Goal: Task Accomplishment & Management: Complete application form

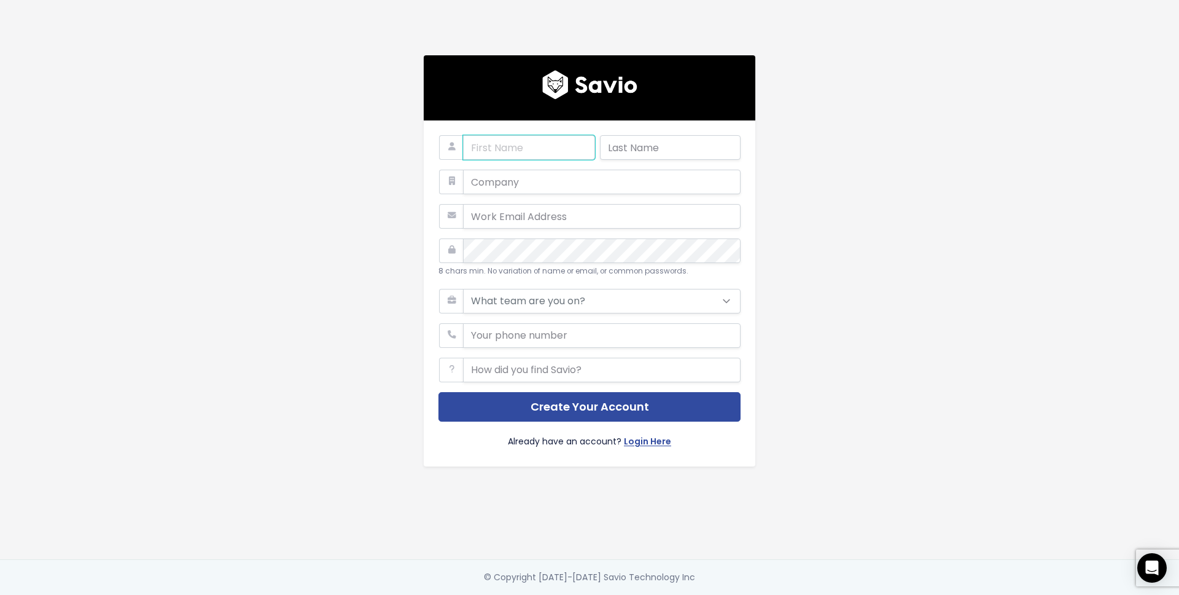
click at [472, 148] on input "text" at bounding box center [529, 147] width 132 height 25
type input "Tim"
type input "Harper"
type input "tim.harper@datamaran.com"
click at [499, 176] on input "text" at bounding box center [602, 182] width 278 height 25
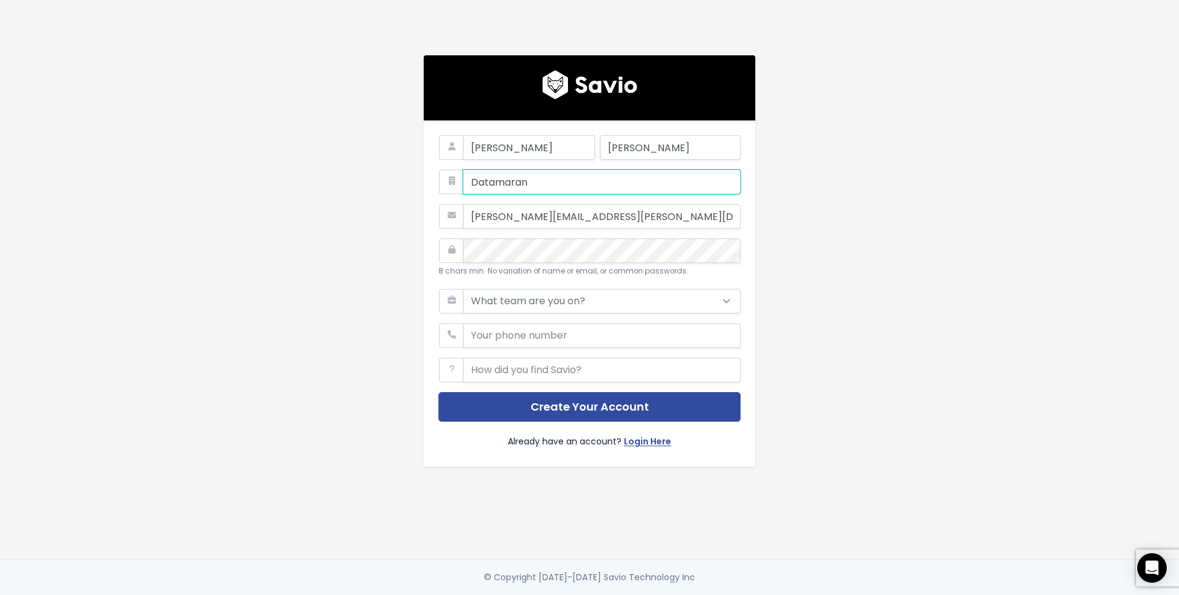
type input "Datamaran"
click at [521, 302] on select "What team are you on? Support Product Sales Customer Success Marketing Other" at bounding box center [602, 301] width 278 height 25
select select "PRODUCT"
click at [463, 289] on select "What team are you on? Support Product Sales Customer Success Marketing Other" at bounding box center [602, 301] width 278 height 25
click at [509, 337] on input "phone" at bounding box center [602, 335] width 278 height 25
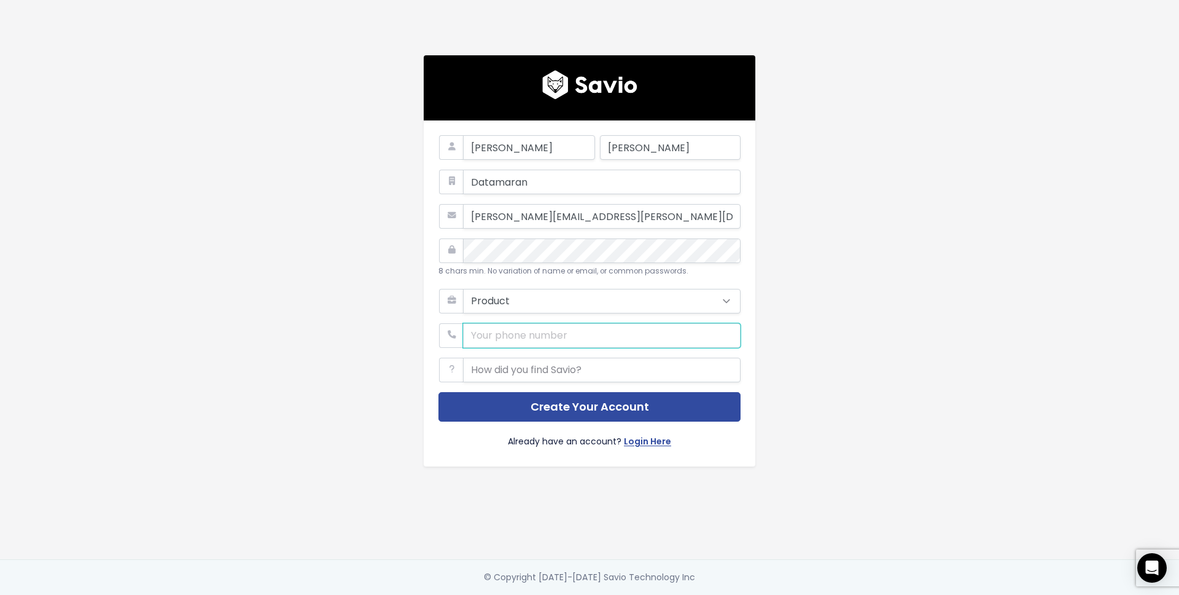
type input "+447534197323"
click at [526, 375] on input "text" at bounding box center [602, 369] width 278 height 25
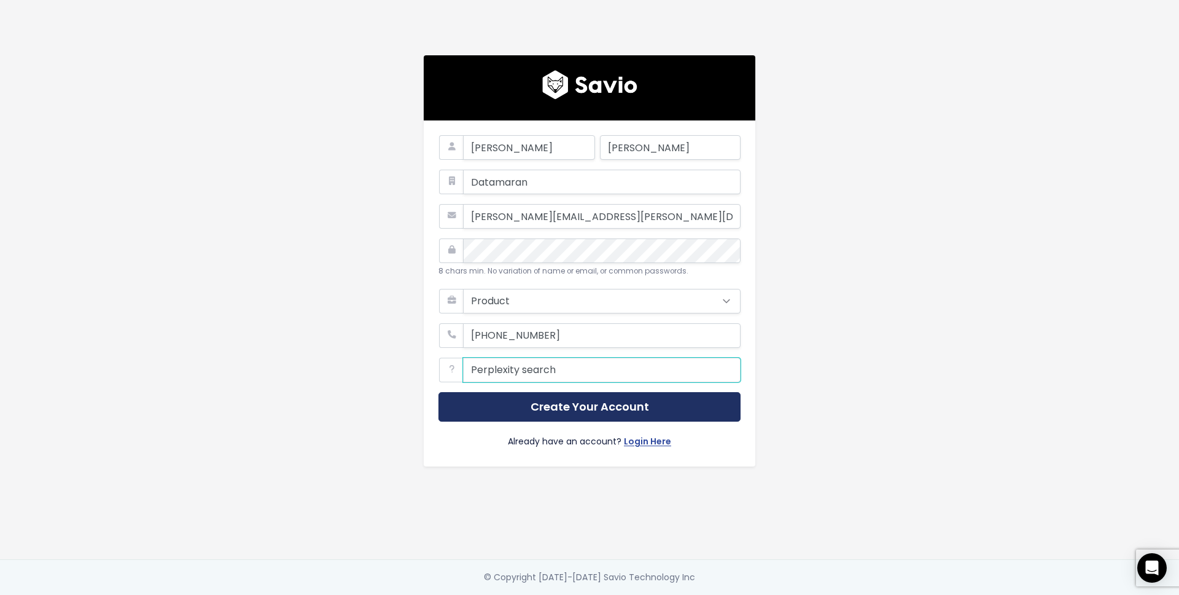
type input "Perplexity search"
click at [536, 403] on button "Create Your Account" at bounding box center [590, 407] width 302 height 30
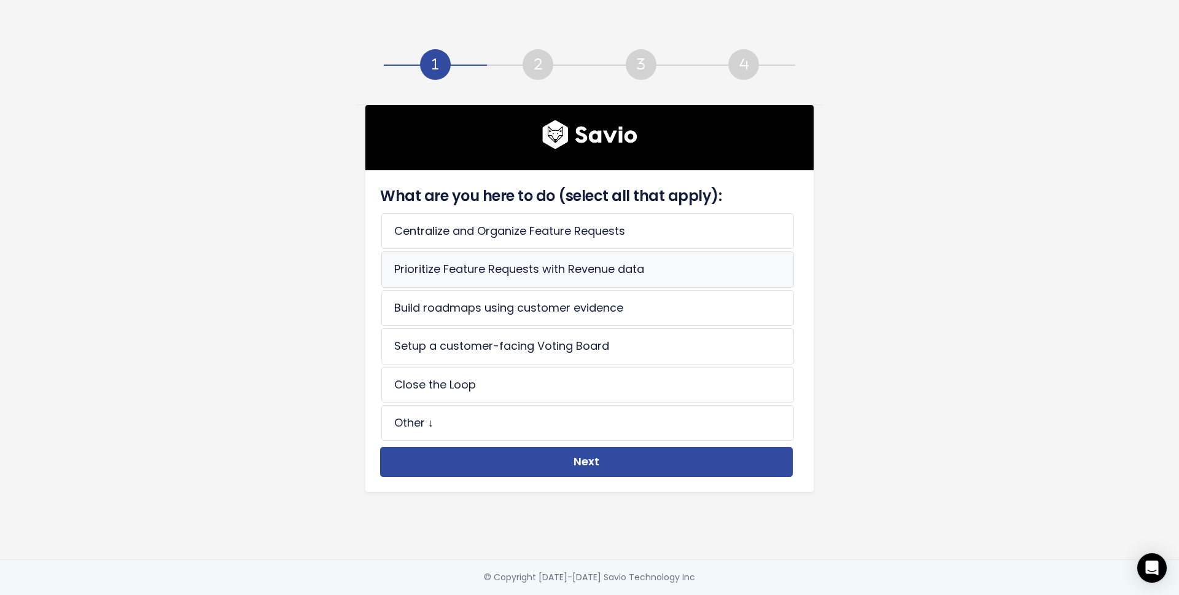
click at [432, 268] on li "Prioritize Feature Requests with Revenue data" at bounding box center [587, 269] width 413 height 36
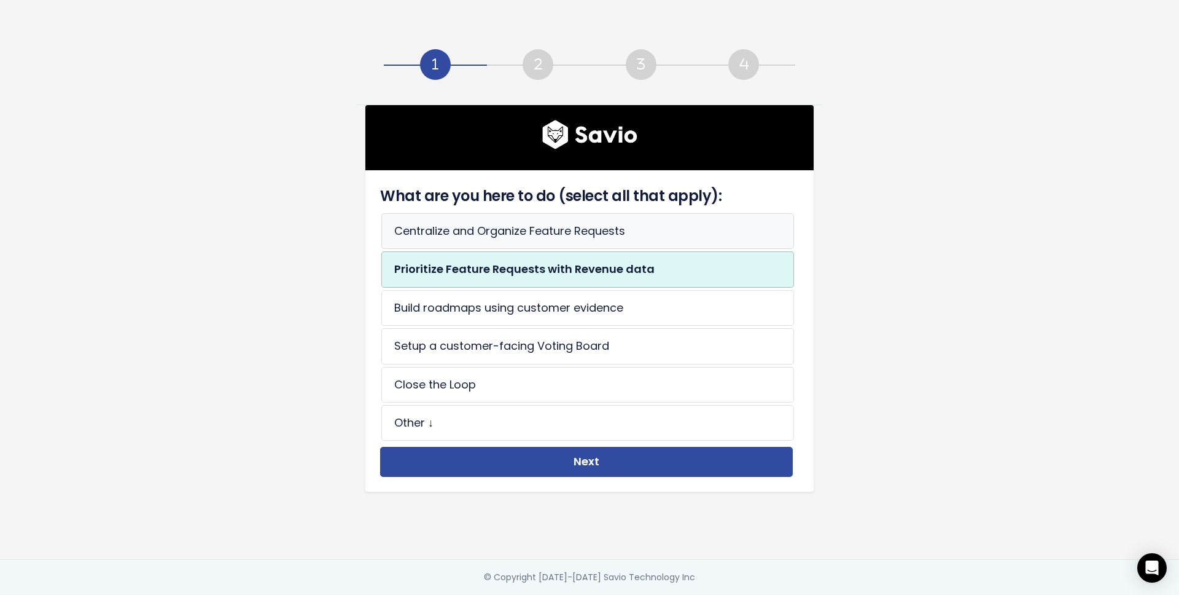
click at [450, 235] on li "Centralize and Organize Feature Requests" at bounding box center [587, 231] width 413 height 36
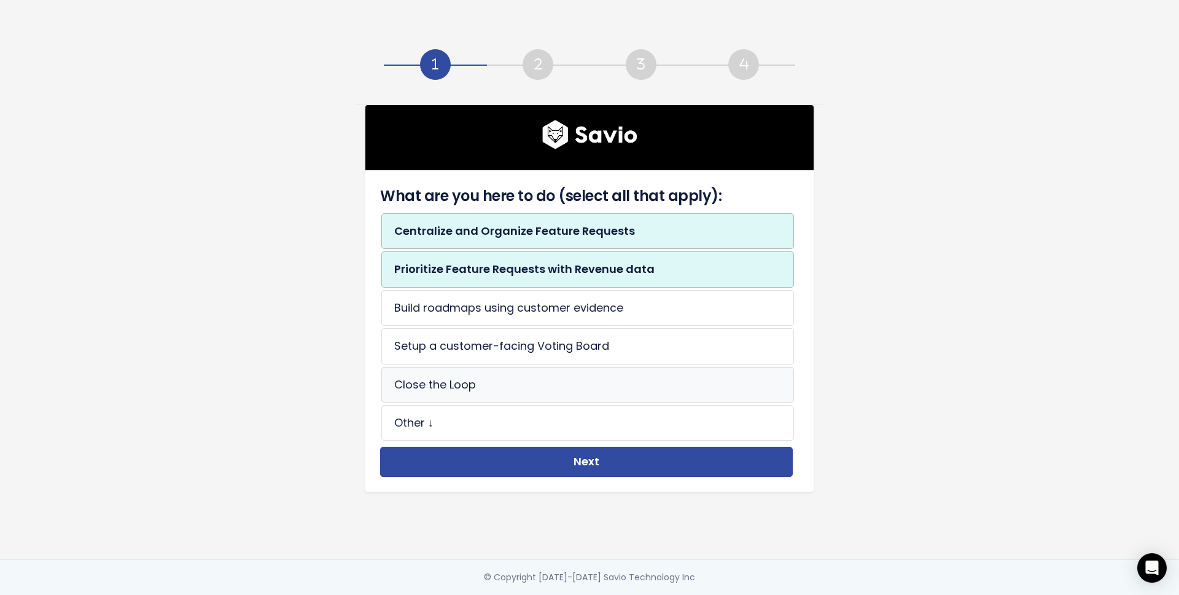
click at [429, 389] on li "Close the Loop" at bounding box center [587, 385] width 413 height 36
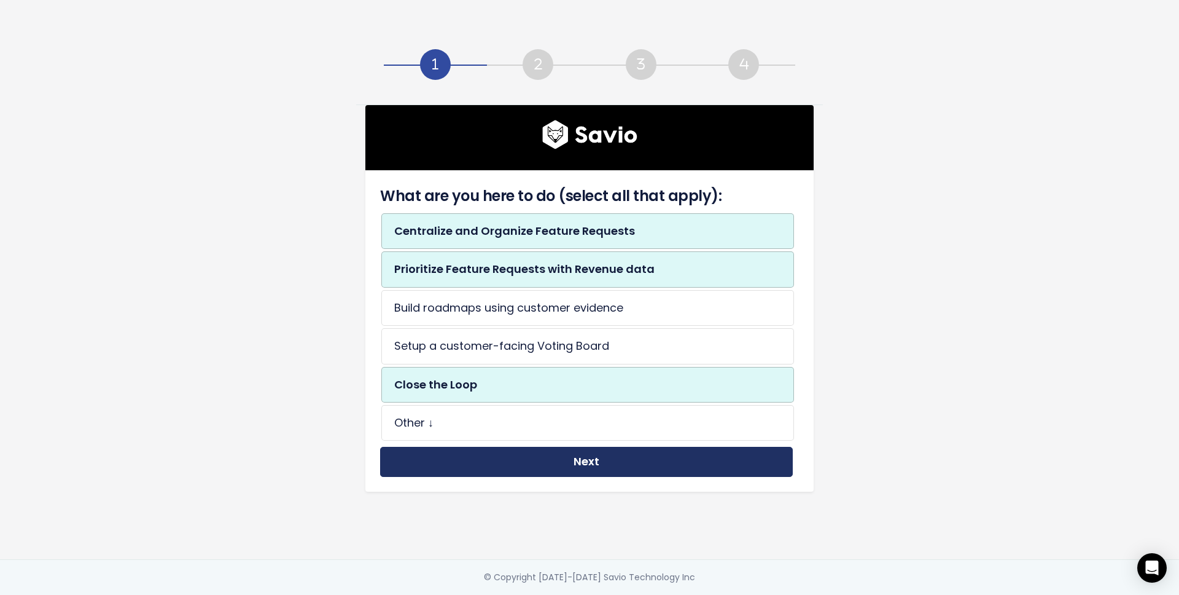
click at [543, 461] on button "Next" at bounding box center [586, 462] width 413 height 30
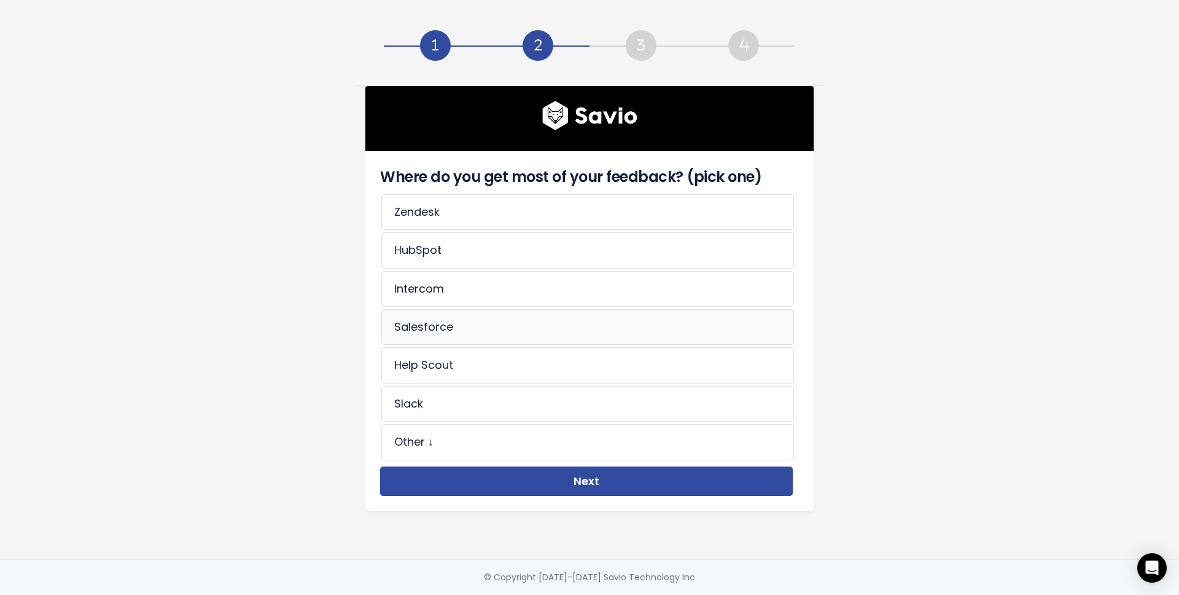
click at [447, 326] on li "Salesforce" at bounding box center [587, 327] width 413 height 36
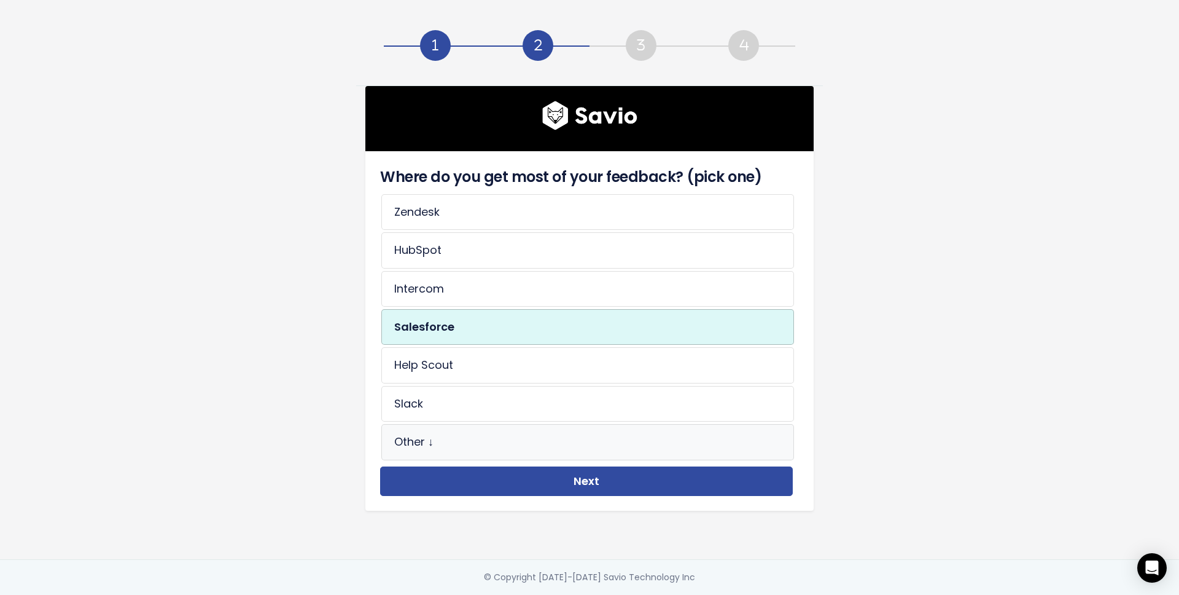
click at [422, 436] on li "Other ↓" at bounding box center [587, 442] width 413 height 36
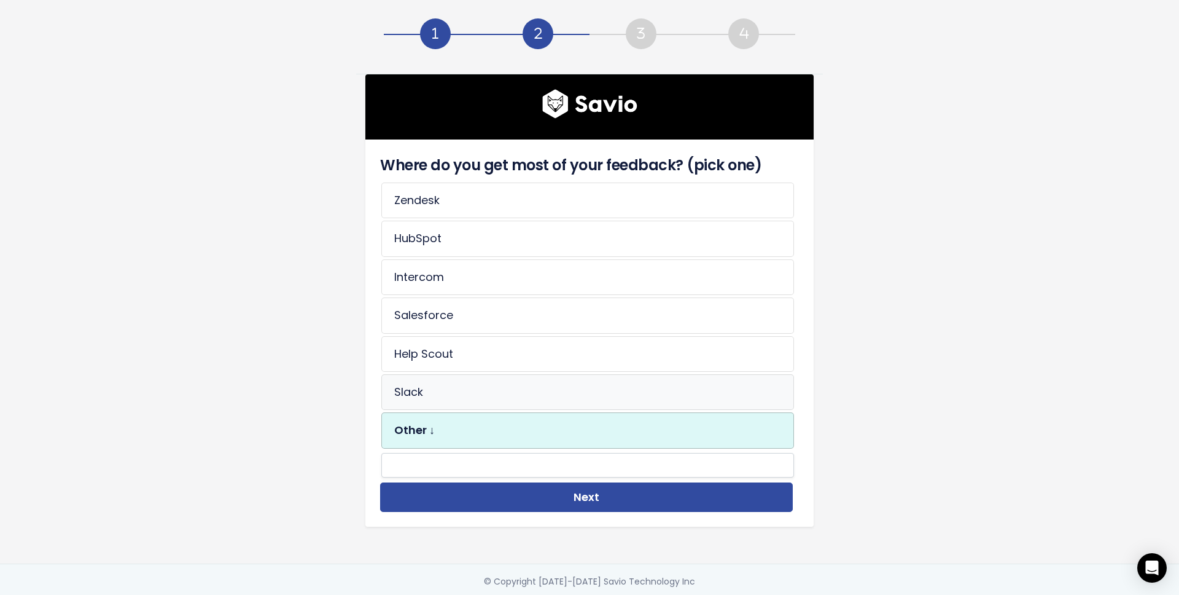
click at [426, 391] on li "Slack" at bounding box center [587, 392] width 413 height 36
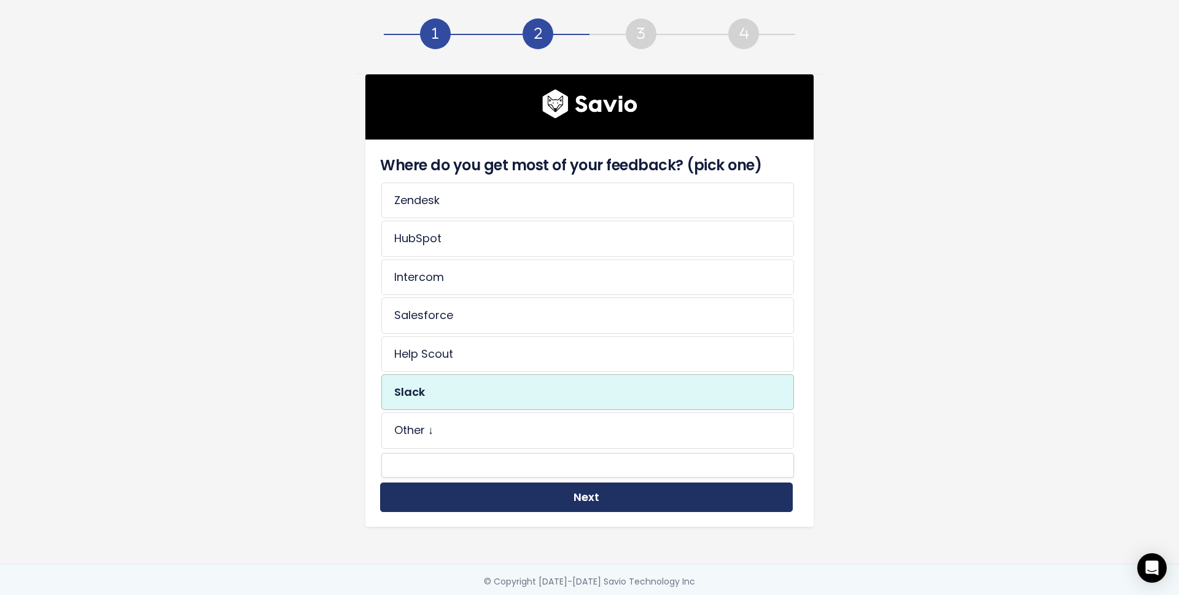
click at [562, 501] on button "Next" at bounding box center [586, 497] width 413 height 30
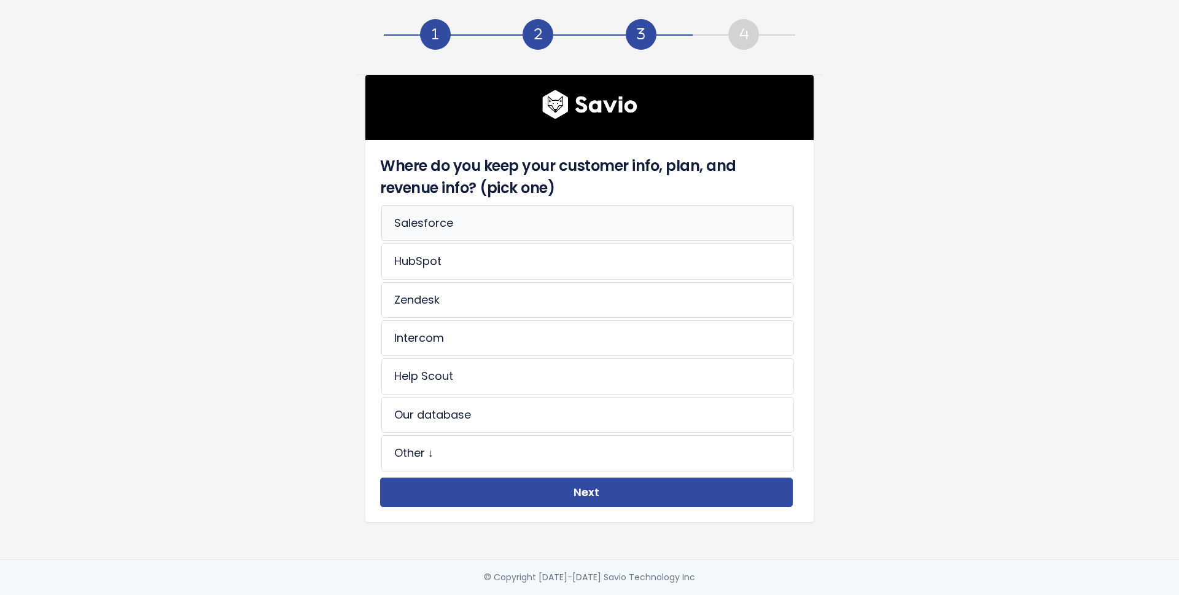
click at [429, 223] on li "Salesforce" at bounding box center [587, 223] width 413 height 36
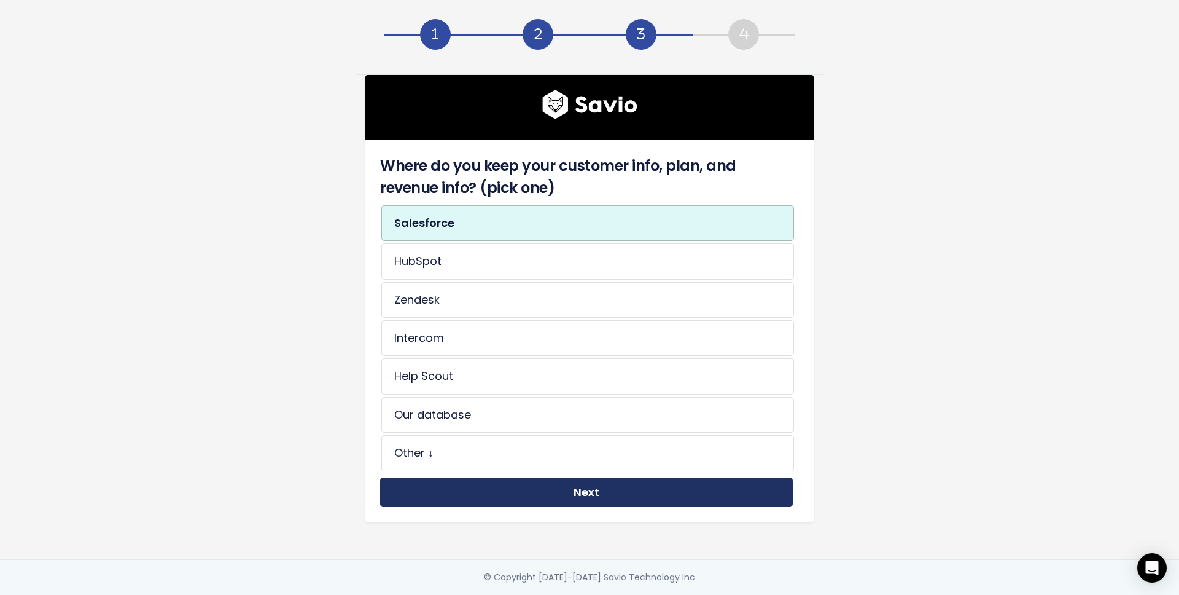
click at [485, 493] on button "Next" at bounding box center [586, 492] width 413 height 30
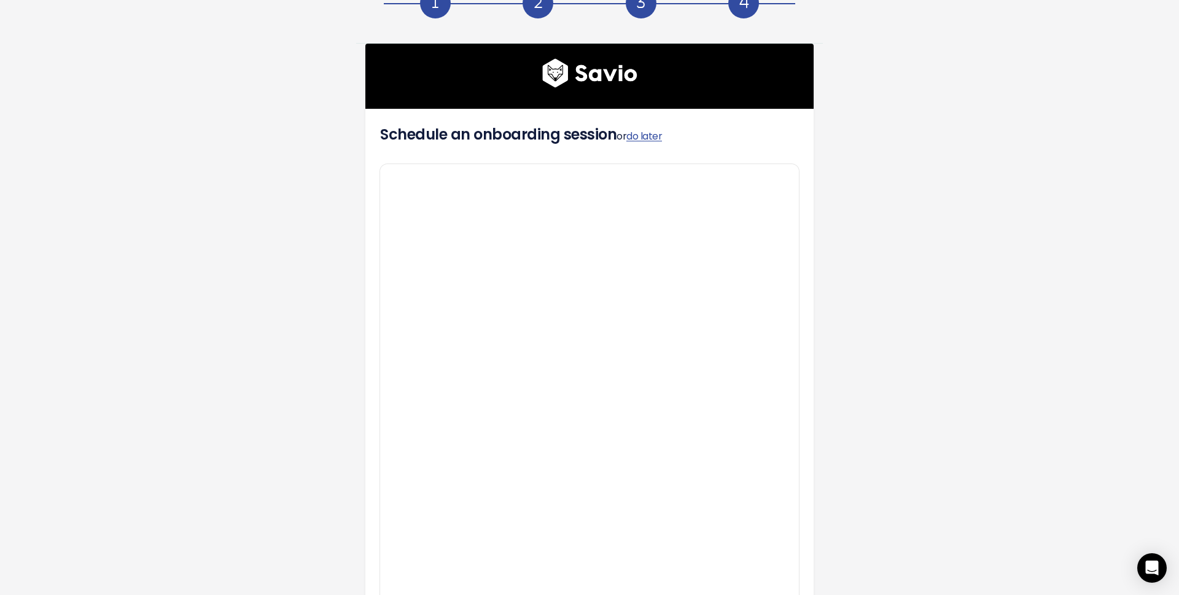
scroll to position [33, 0]
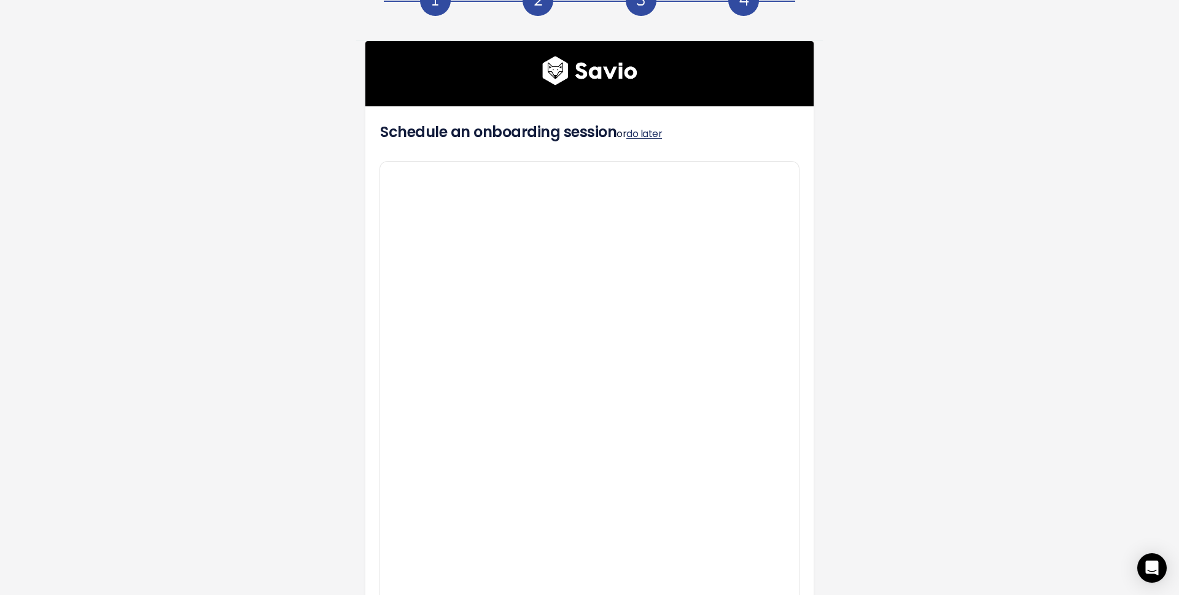
click at [642, 133] on link "do later" at bounding box center [645, 134] width 36 height 14
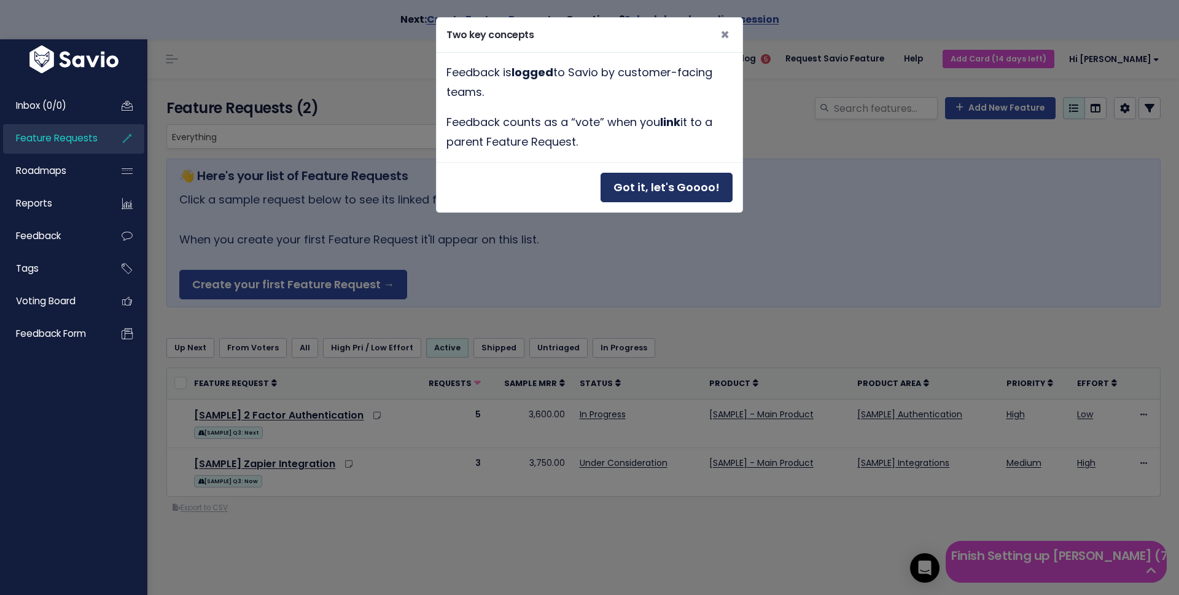
click at [673, 185] on button "Got it, let's Goooo!" at bounding box center [667, 188] width 132 height 30
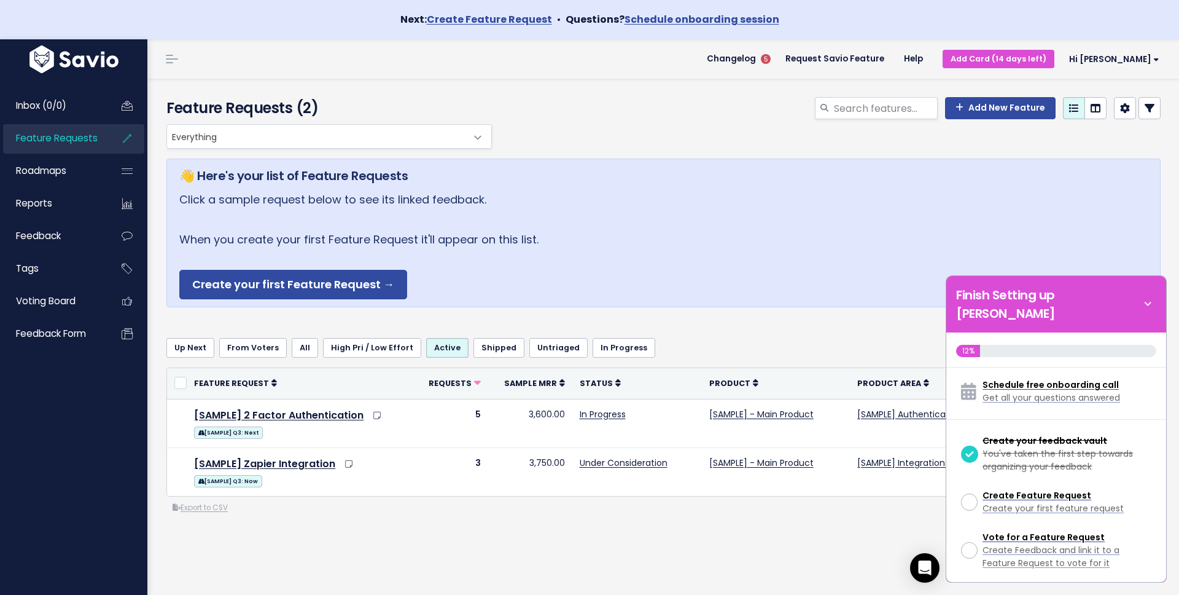
drag, startPoint x: 1149, startPoint y: 294, endPoint x: 1146, endPoint y: 322, distance: 28.4
click at [1146, 322] on div "Finish Setting up Savio 12% Schedule free onboarding call Get all your question…" at bounding box center [1056, 428] width 221 height 307
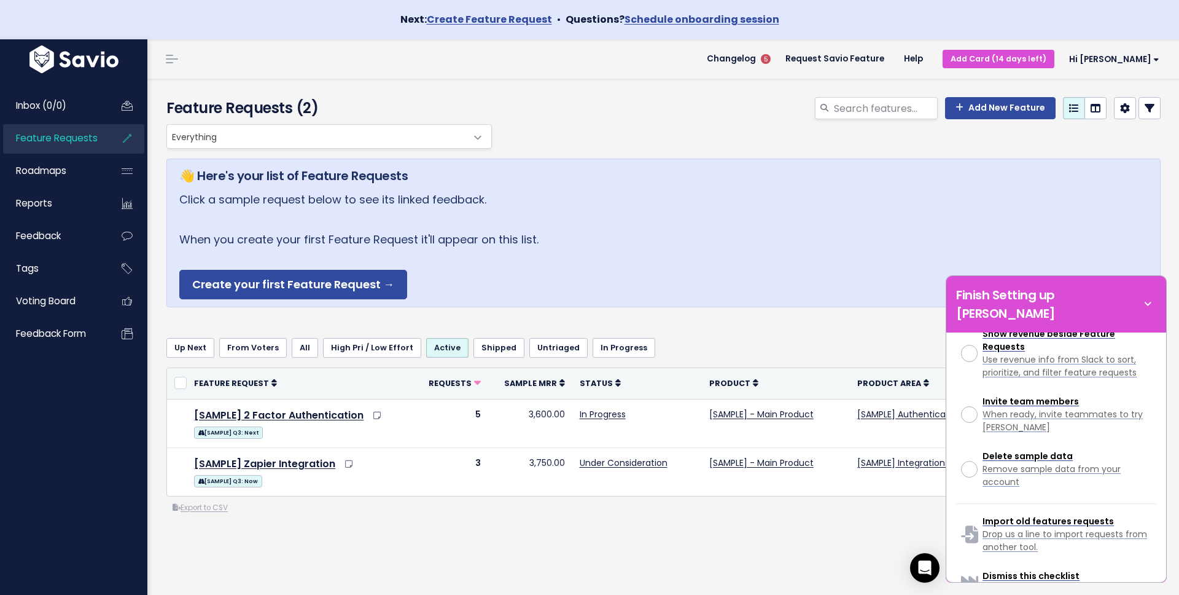
scroll to position [396, 0]
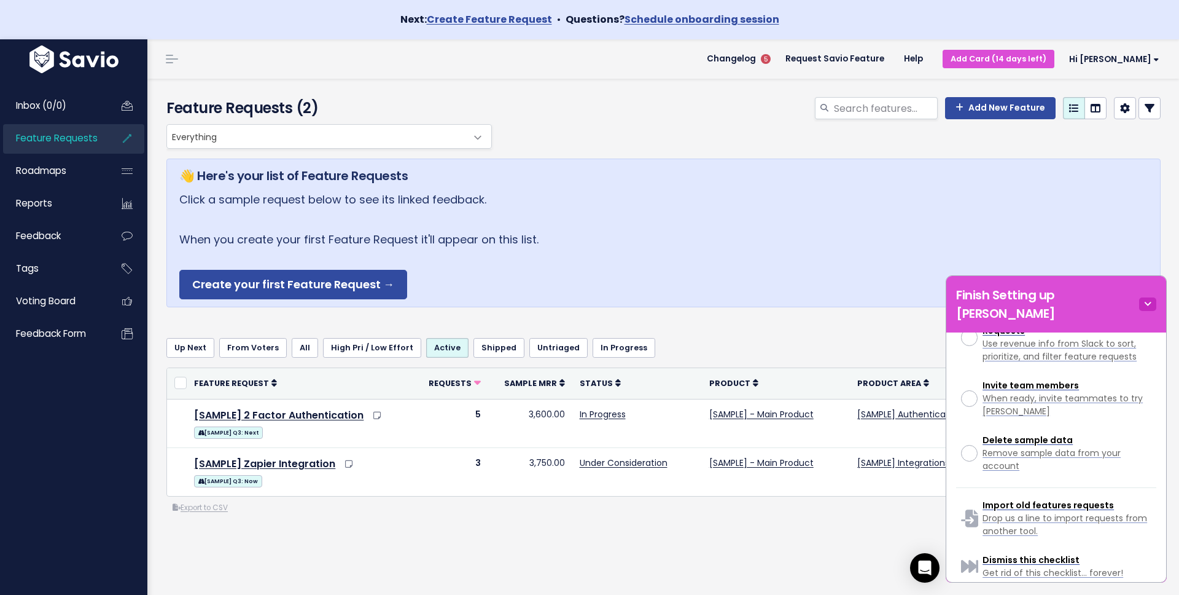
click at [1150, 297] on icon at bounding box center [1147, 304] width 17 height 14
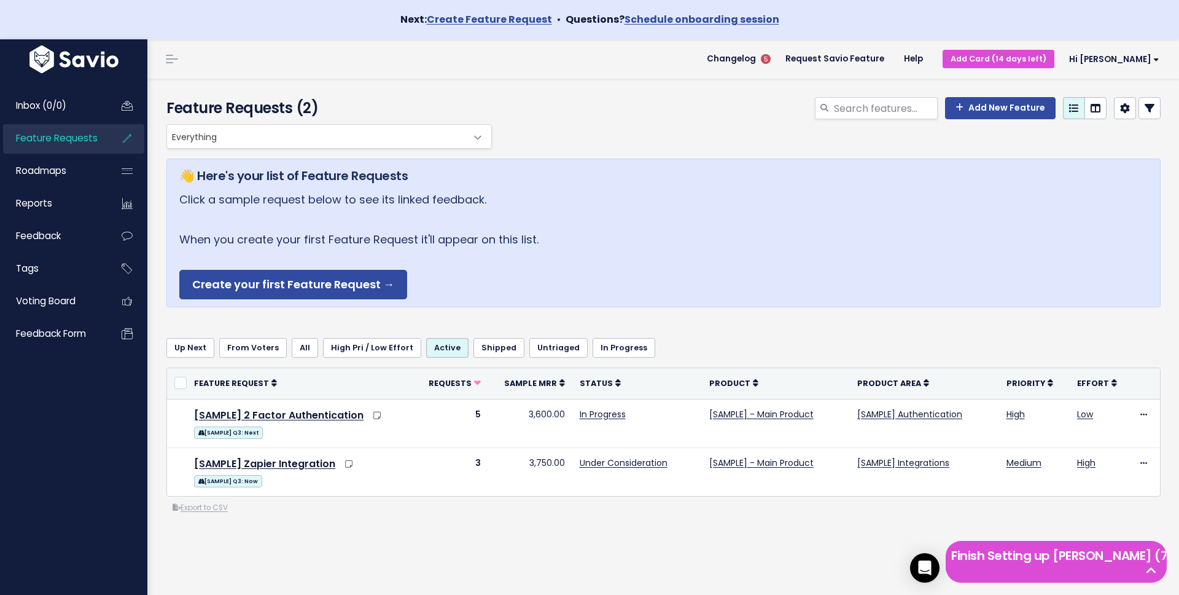
scroll to position [1332, 0]
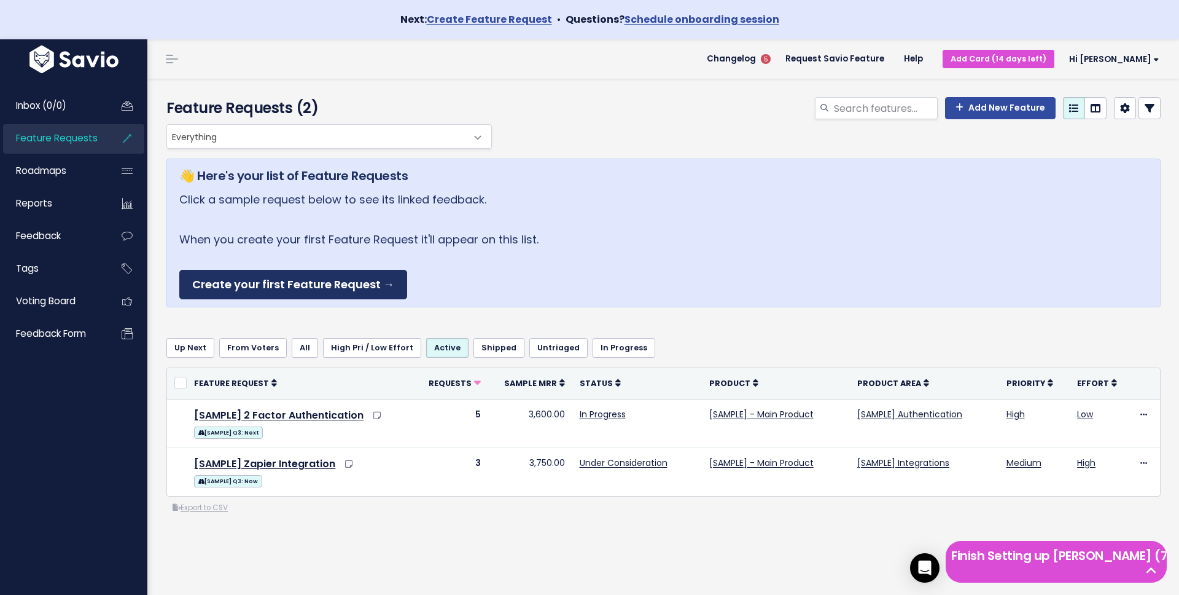
click at [324, 286] on link "Create your first Feature Request →" at bounding box center [293, 285] width 228 height 30
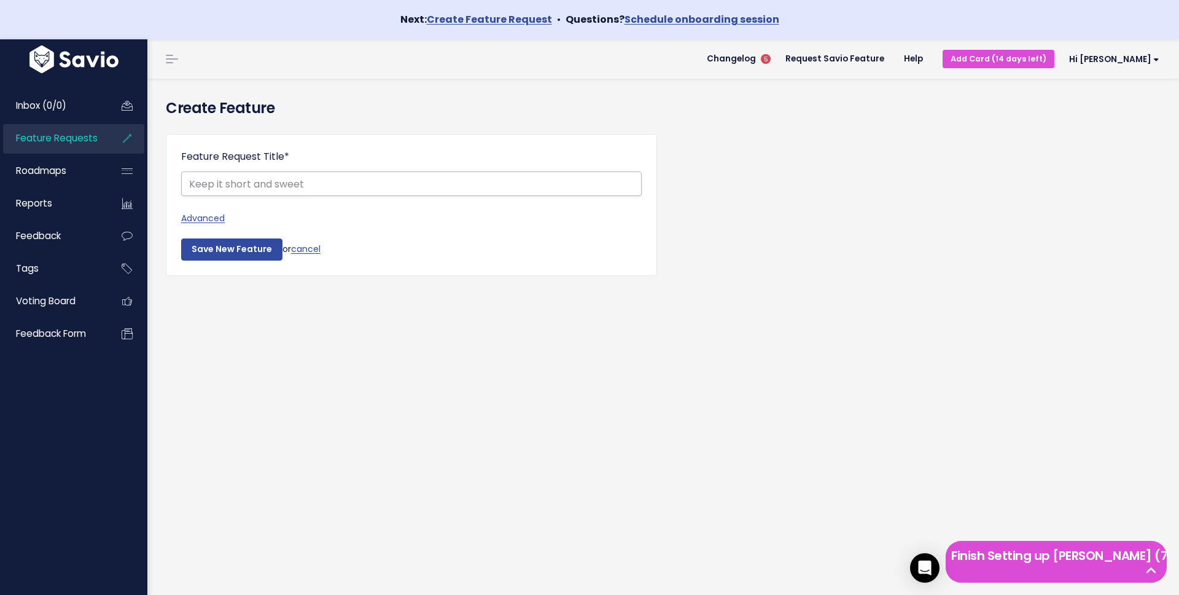
click at [224, 184] on input "Feature Request Title *" at bounding box center [411, 183] width 461 height 25
type input "New feature"
click at [233, 247] on input "Save New Feature" at bounding box center [231, 249] width 101 height 22
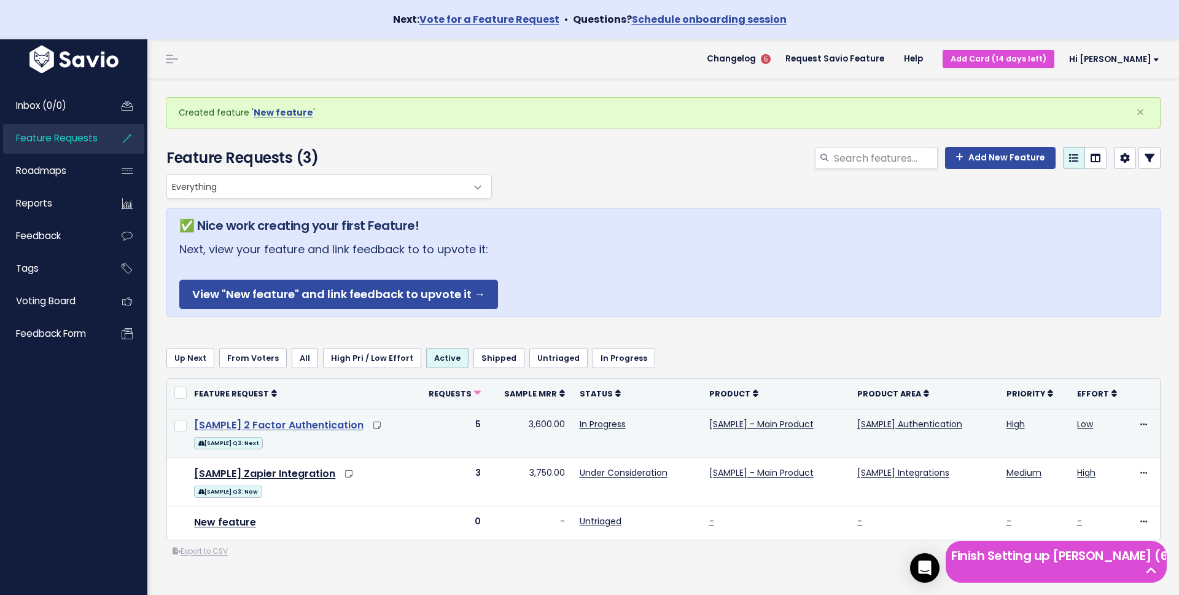
click at [287, 424] on link "[SAMPLE] 2 Factor Authentication" at bounding box center [279, 425] width 170 height 14
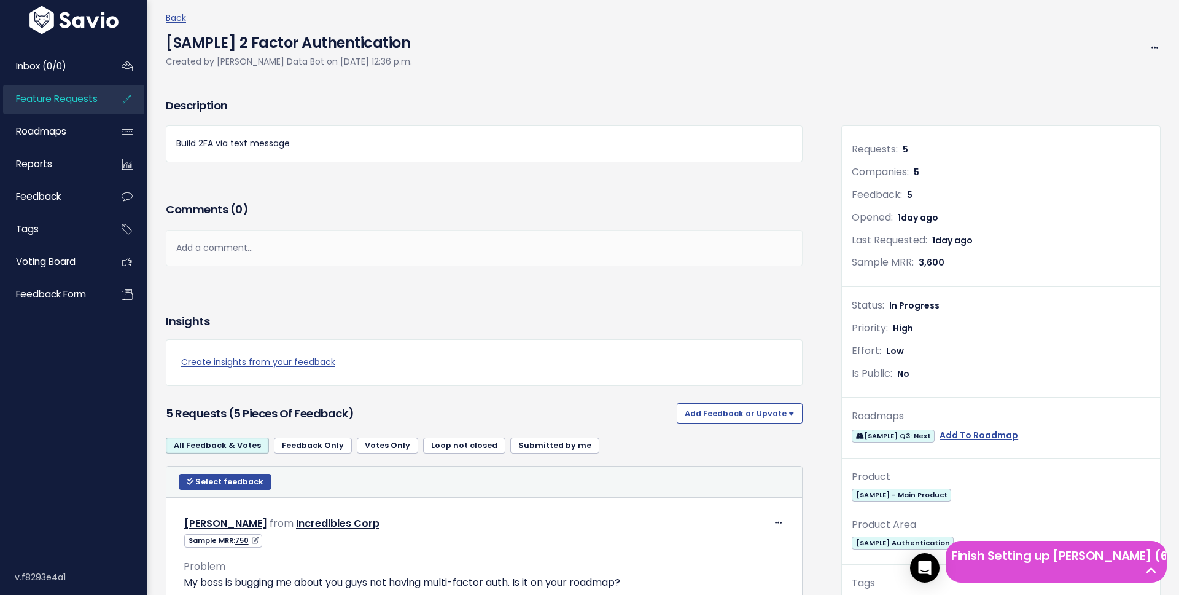
scroll to position [88, 0]
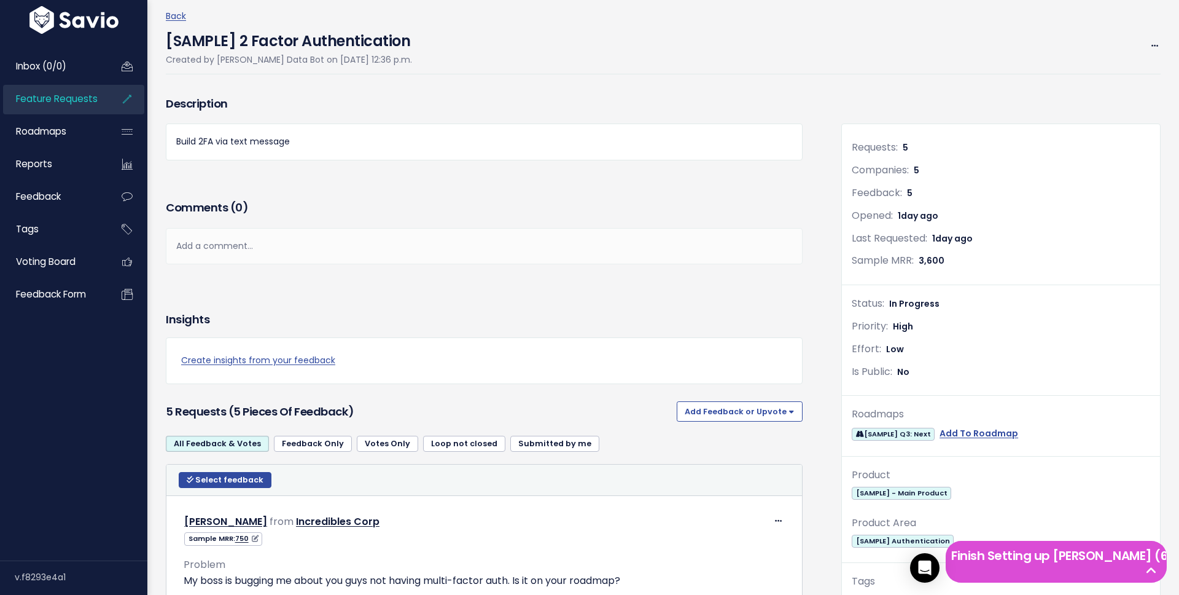
click at [926, 262] on span "3,600" at bounding box center [932, 260] width 26 height 12
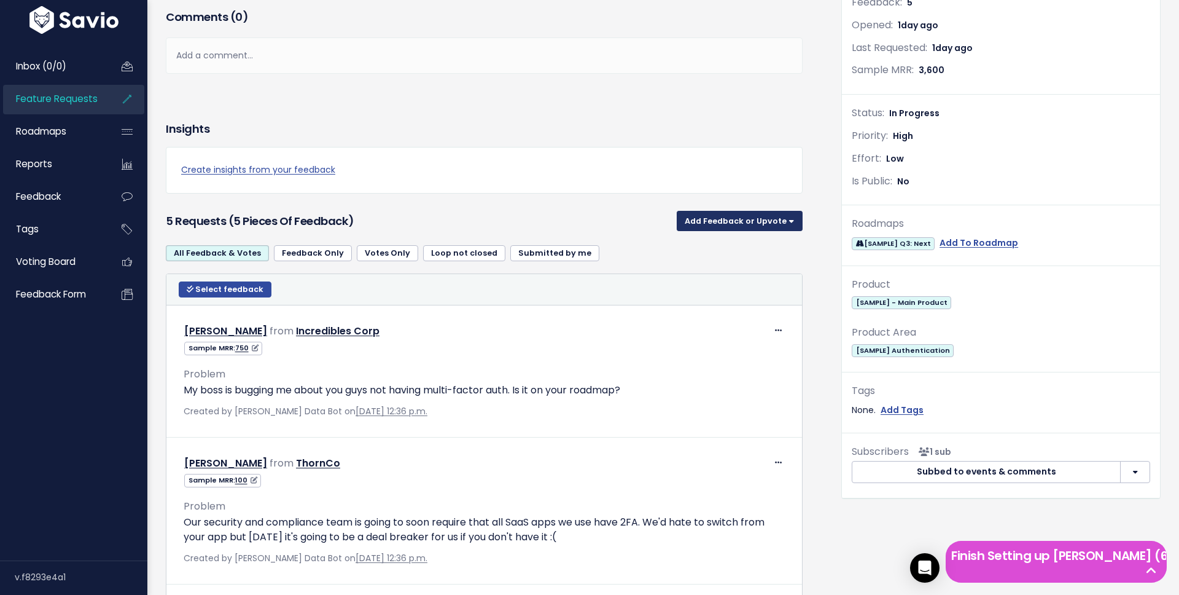
scroll to position [286, 0]
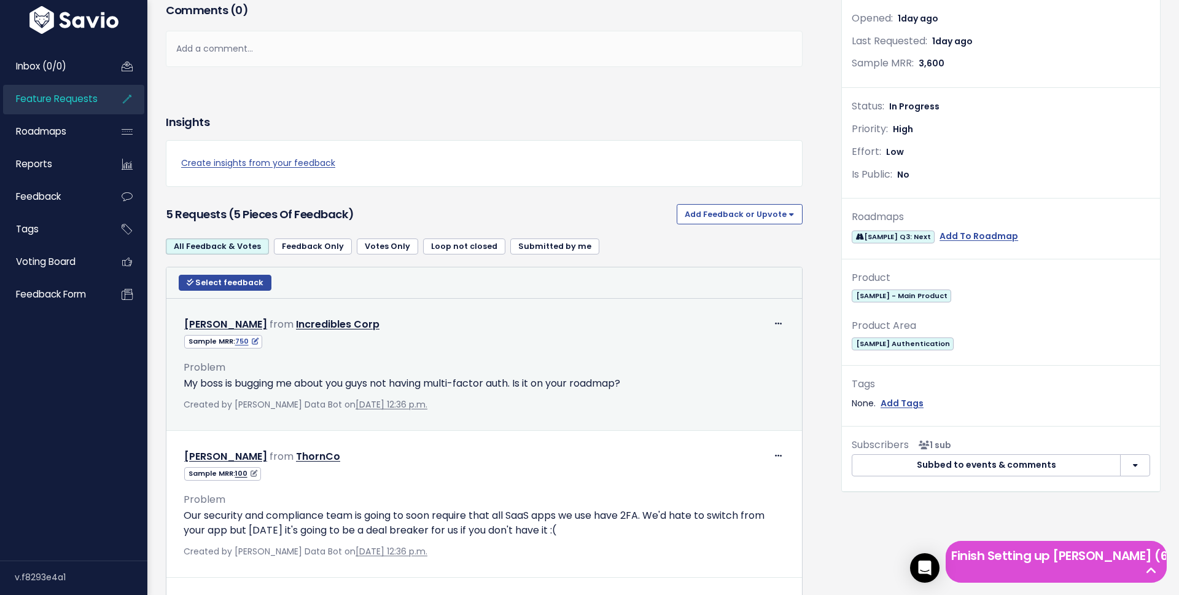
click at [242, 340] on link "750" at bounding box center [246, 341] width 23 height 10
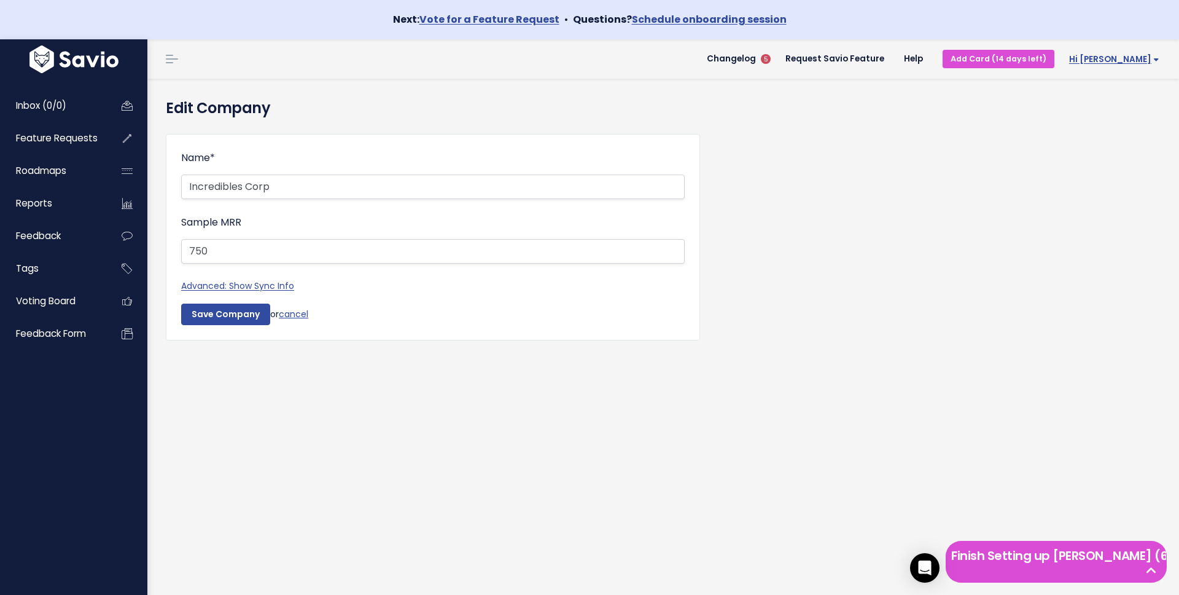
click at [1160, 59] on link "Hi [PERSON_NAME]" at bounding box center [1112, 59] width 115 height 19
click at [1108, 96] on link "Vault Settings" at bounding box center [1119, 96] width 90 height 24
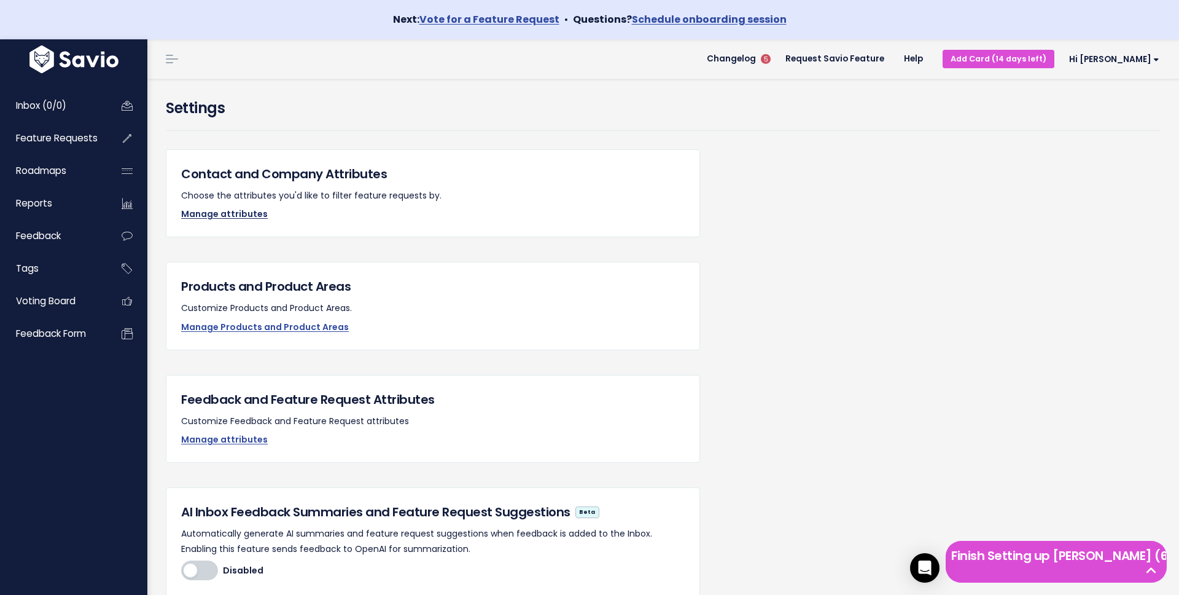
click at [245, 211] on link "Manage attributes" at bounding box center [224, 214] width 87 height 12
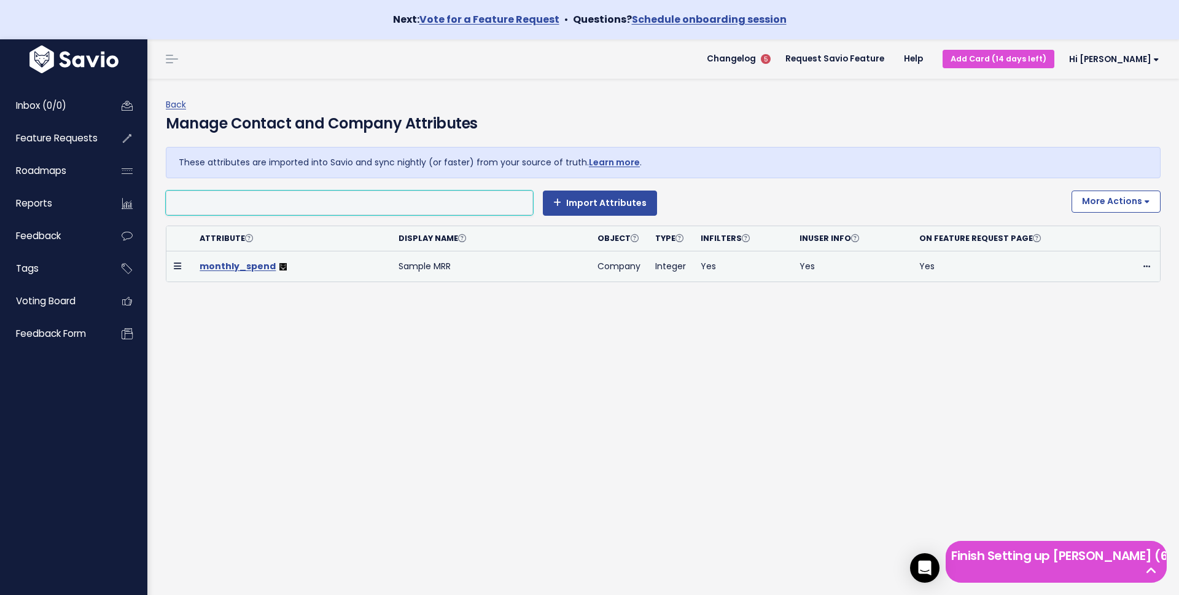
click at [236, 265] on link "monthly_spend" at bounding box center [238, 266] width 76 height 12
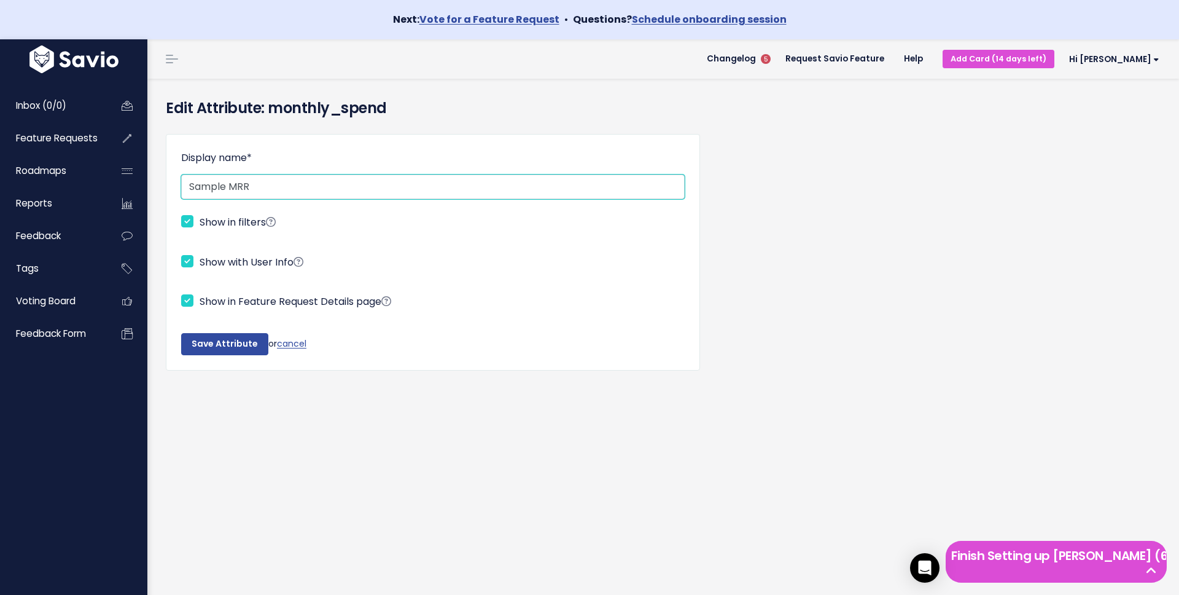
click at [222, 187] on input "Sample MRR" at bounding box center [433, 186] width 504 height 25
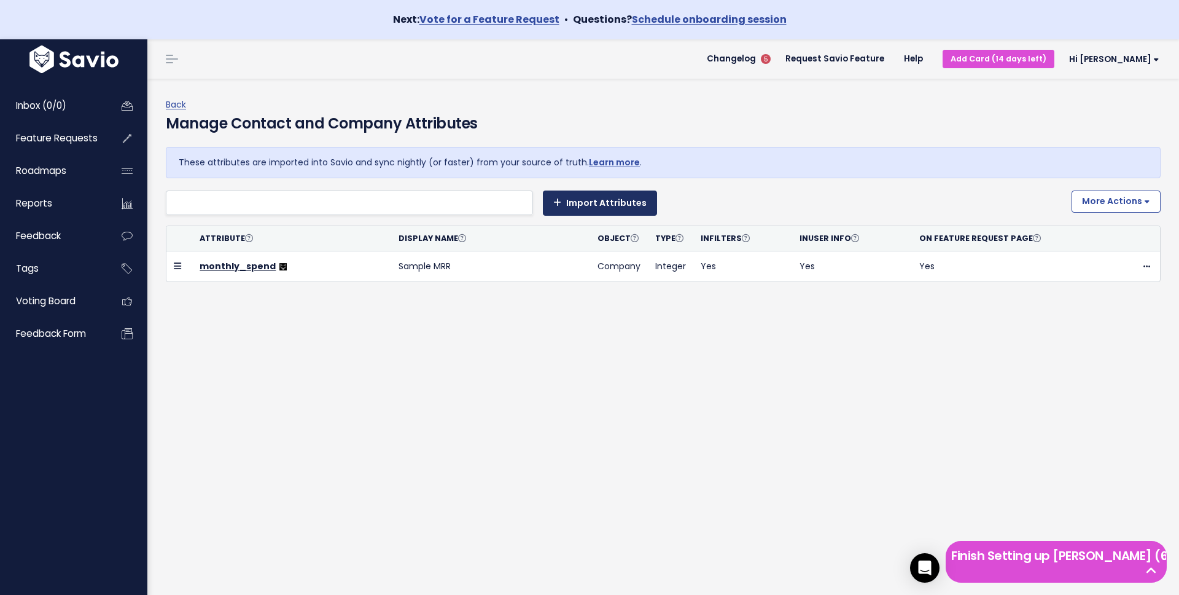
click at [595, 202] on button "Import Attributes" at bounding box center [600, 202] width 114 height 25
click at [1154, 200] on button "More Actions" at bounding box center [1116, 201] width 89 height 22
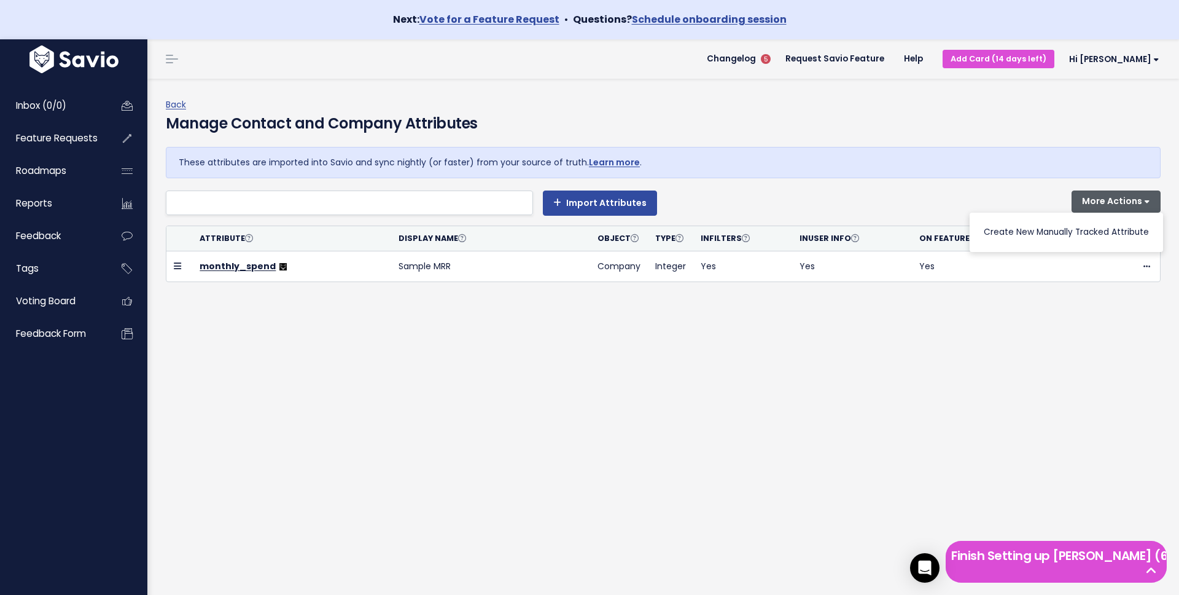
click at [733, 196] on div "Import Attributes" at bounding box center [614, 202] width 896 height 25
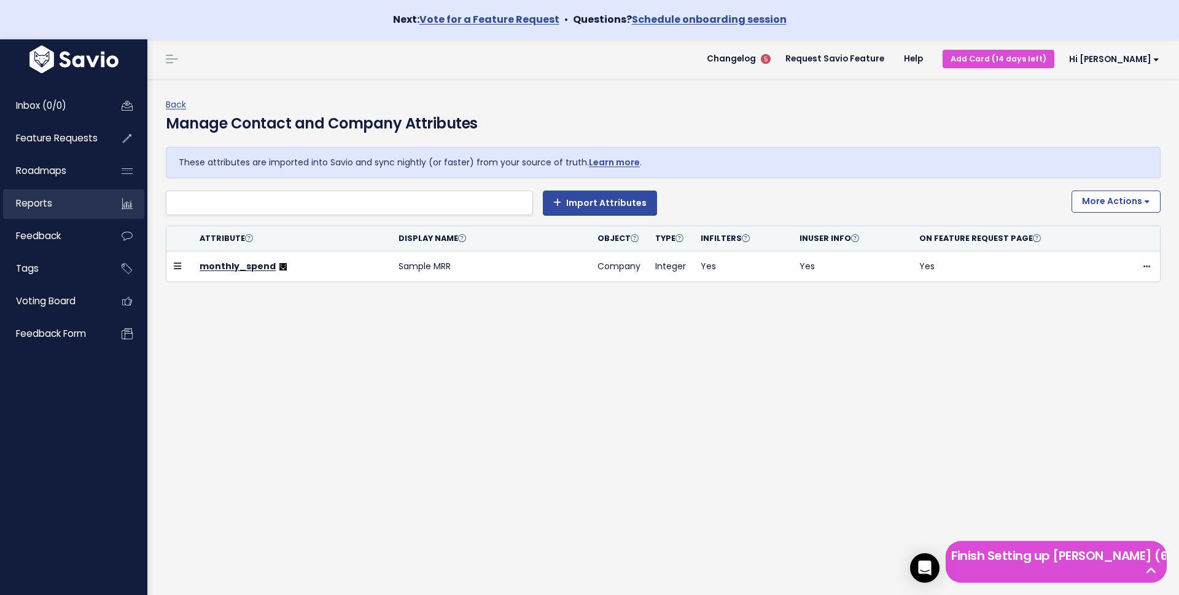
click at [49, 201] on span "Reports" at bounding box center [34, 203] width 36 height 13
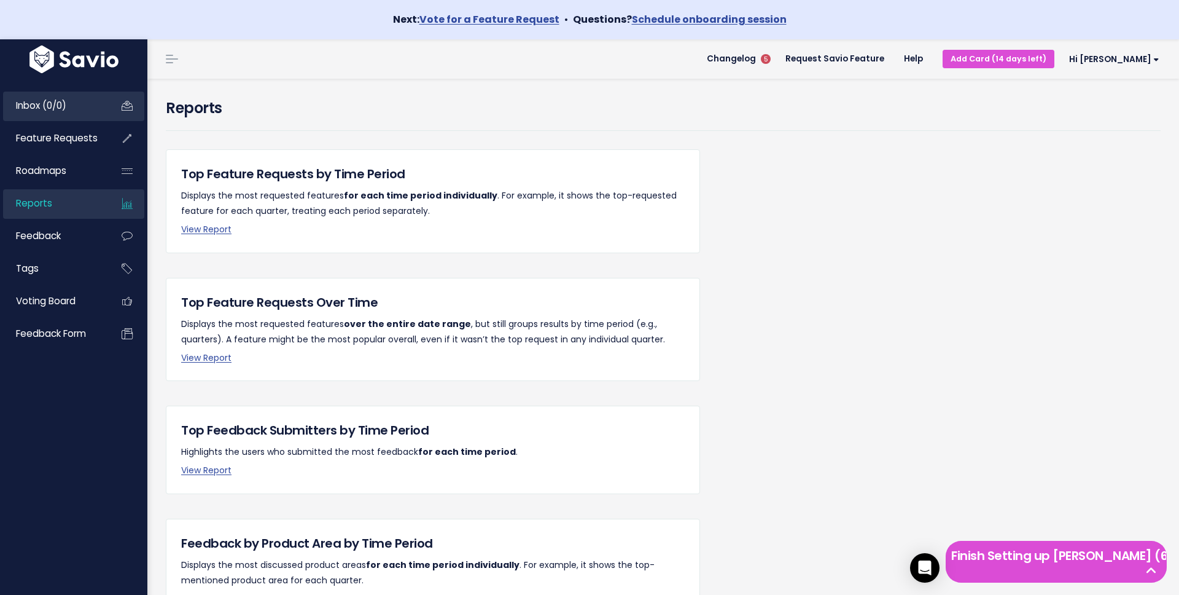
click at [30, 106] on span "Inbox (0/0)" at bounding box center [41, 105] width 50 height 13
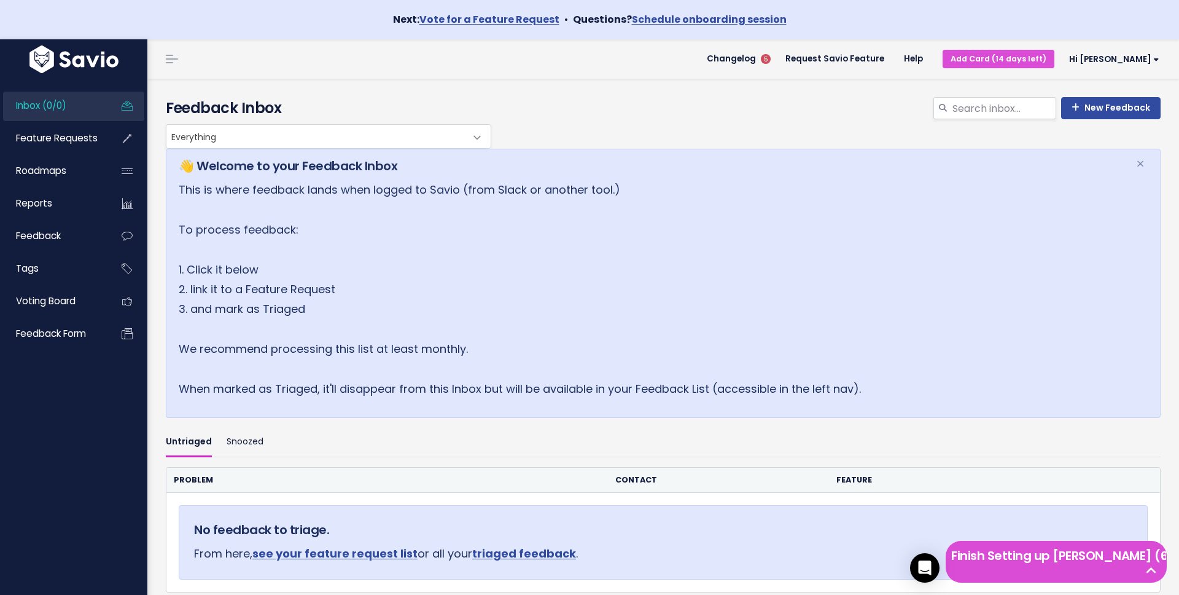
click at [88, 58] on img at bounding box center [73, 59] width 95 height 28
click at [1149, 57] on span "Hi [PERSON_NAME]" at bounding box center [1114, 59] width 90 height 9
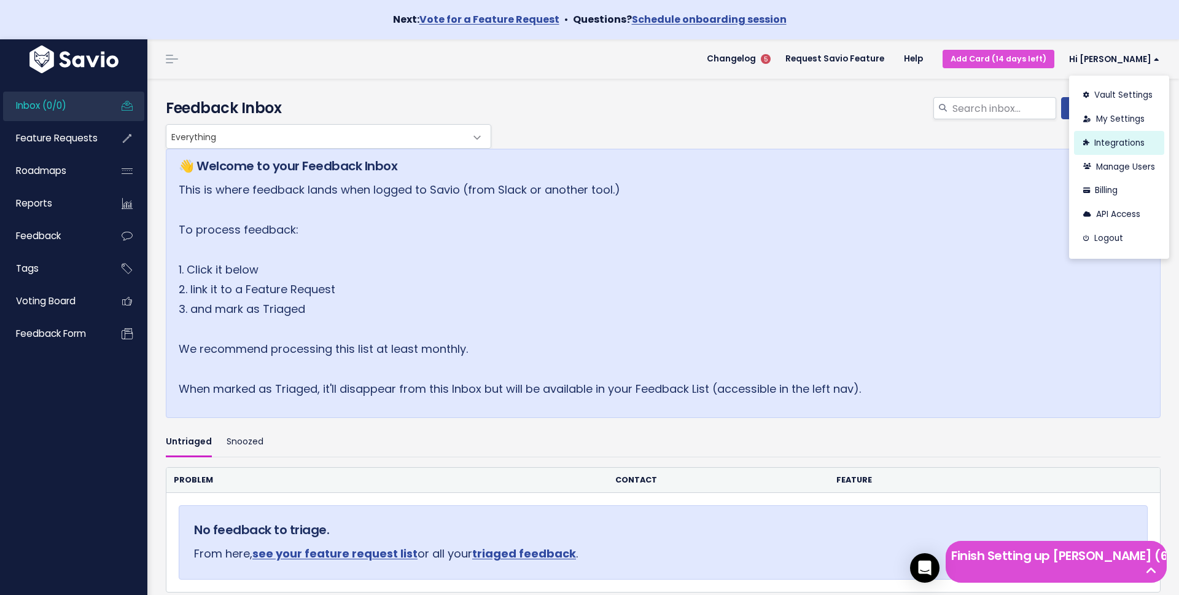
click at [1105, 140] on link "Integrations" at bounding box center [1119, 143] width 90 height 24
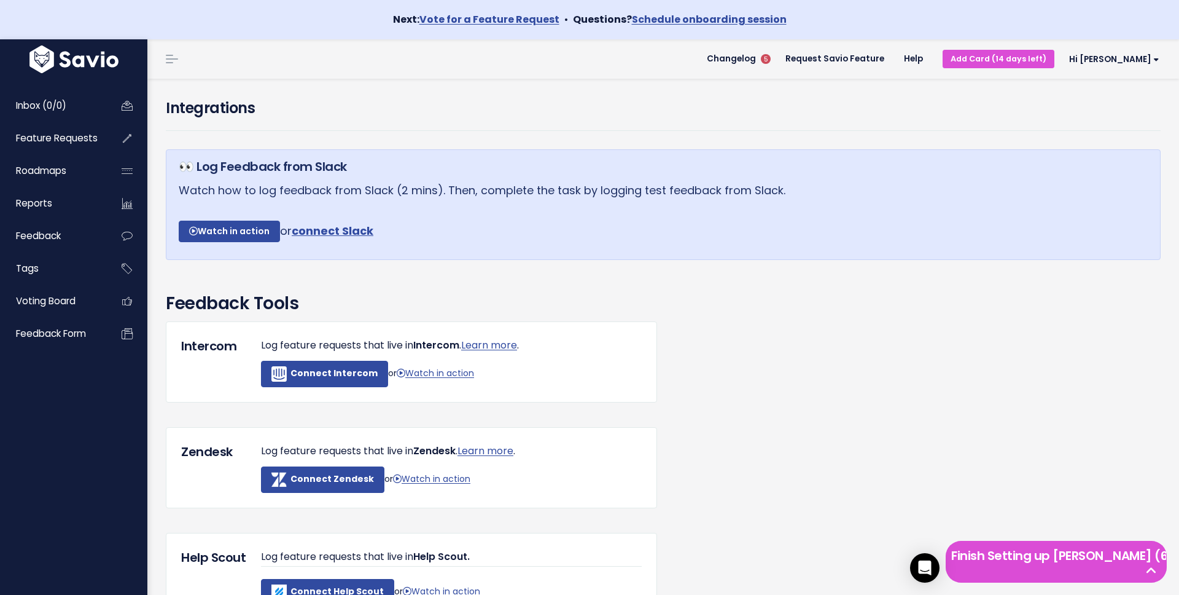
click at [351, 292] on h3 "Feedback Tools" at bounding box center [663, 304] width 995 height 26
click at [88, 66] on img at bounding box center [73, 59] width 95 height 28
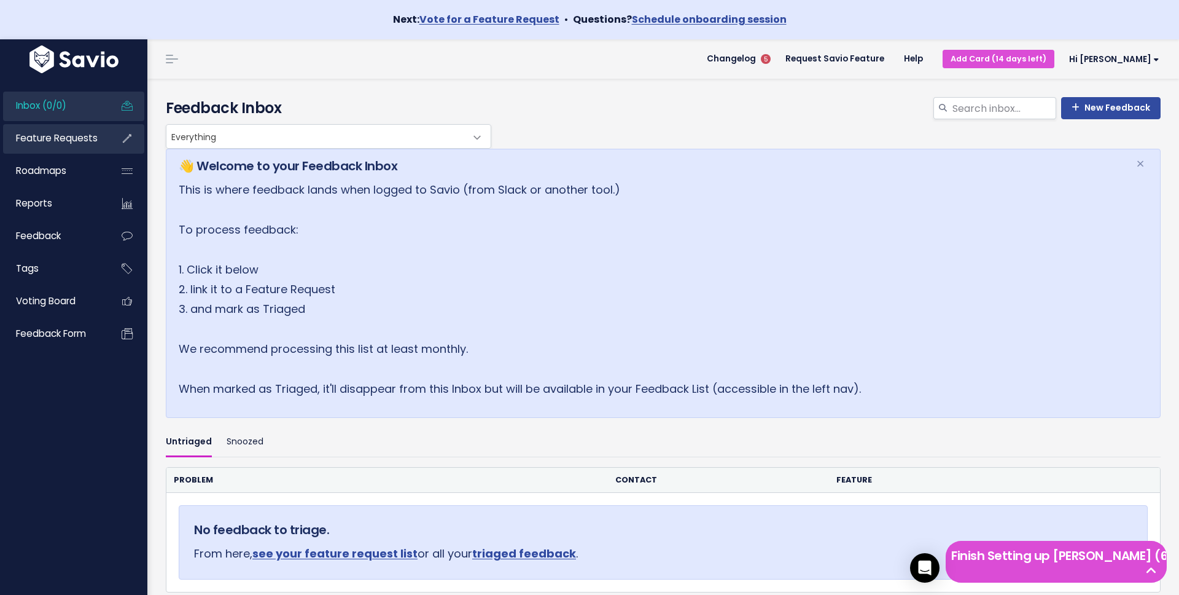
click at [82, 138] on span "Feature Requests" at bounding box center [57, 137] width 82 height 13
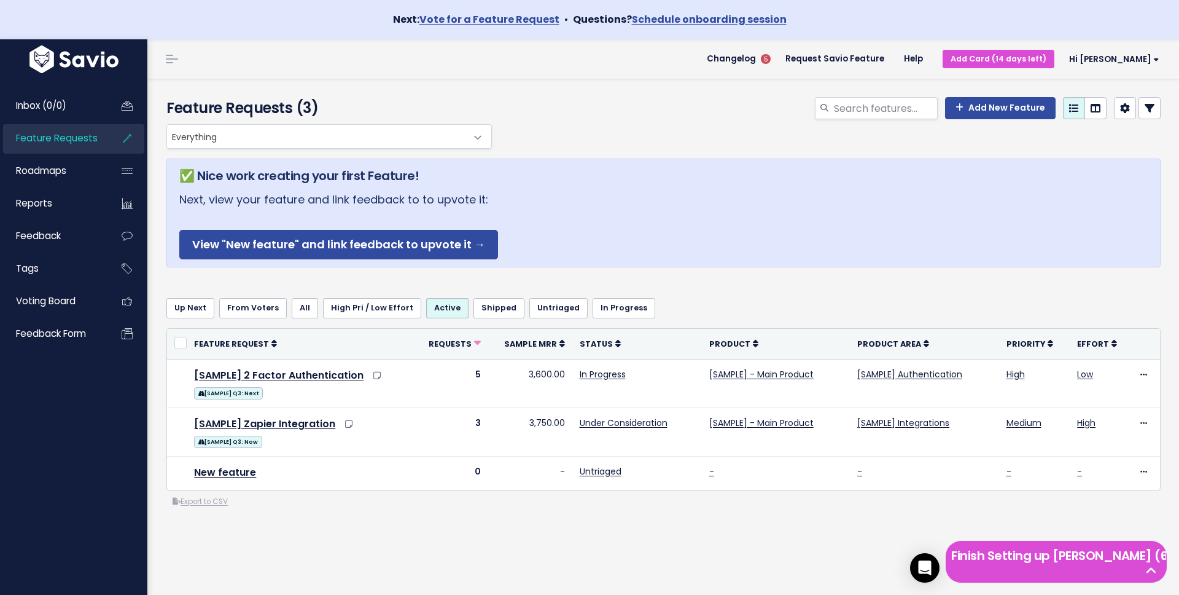
click at [541, 112] on div "Add New Feature" at bounding box center [833, 110] width 676 height 27
